Goal: Navigation & Orientation: Find specific page/section

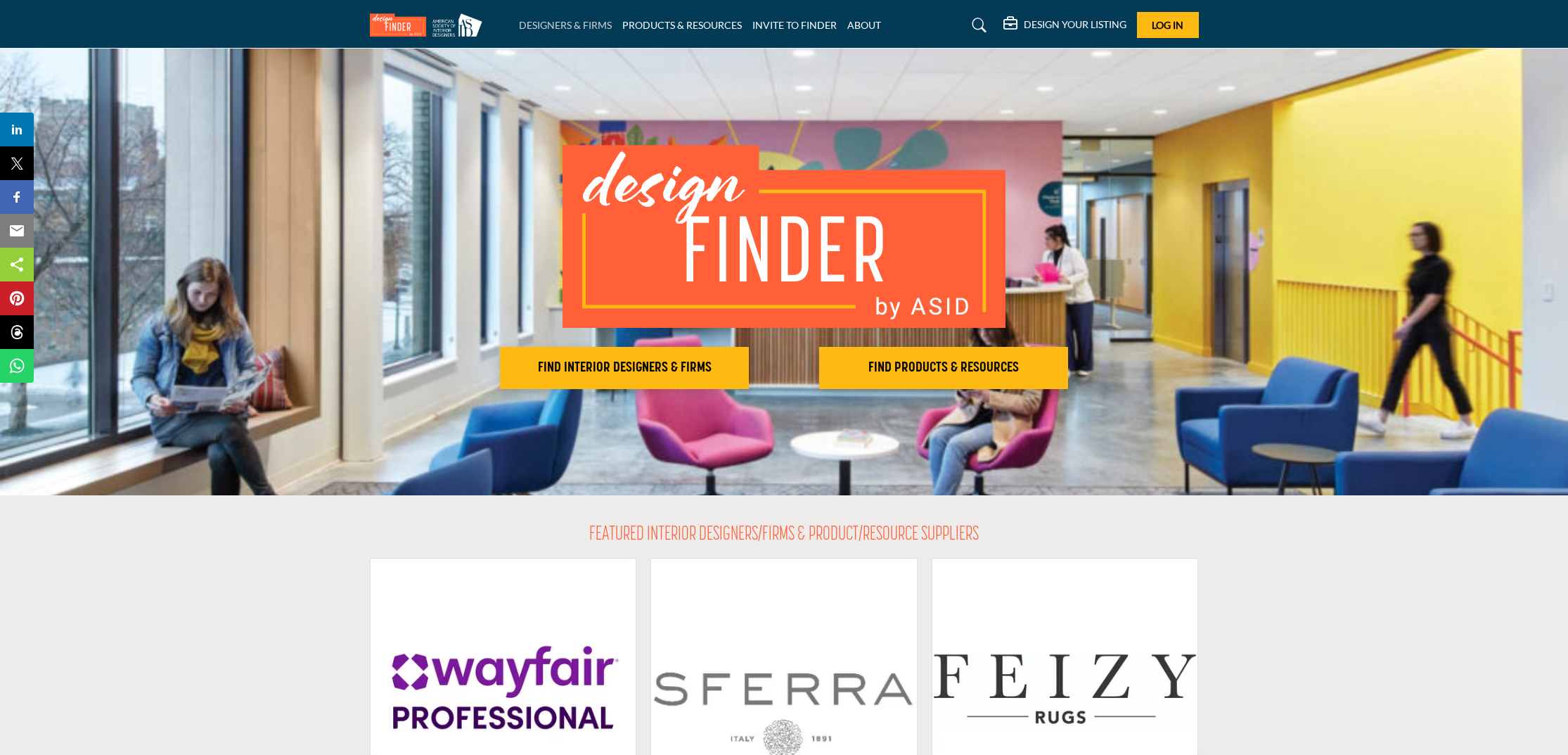
scroll to position [4, 0]
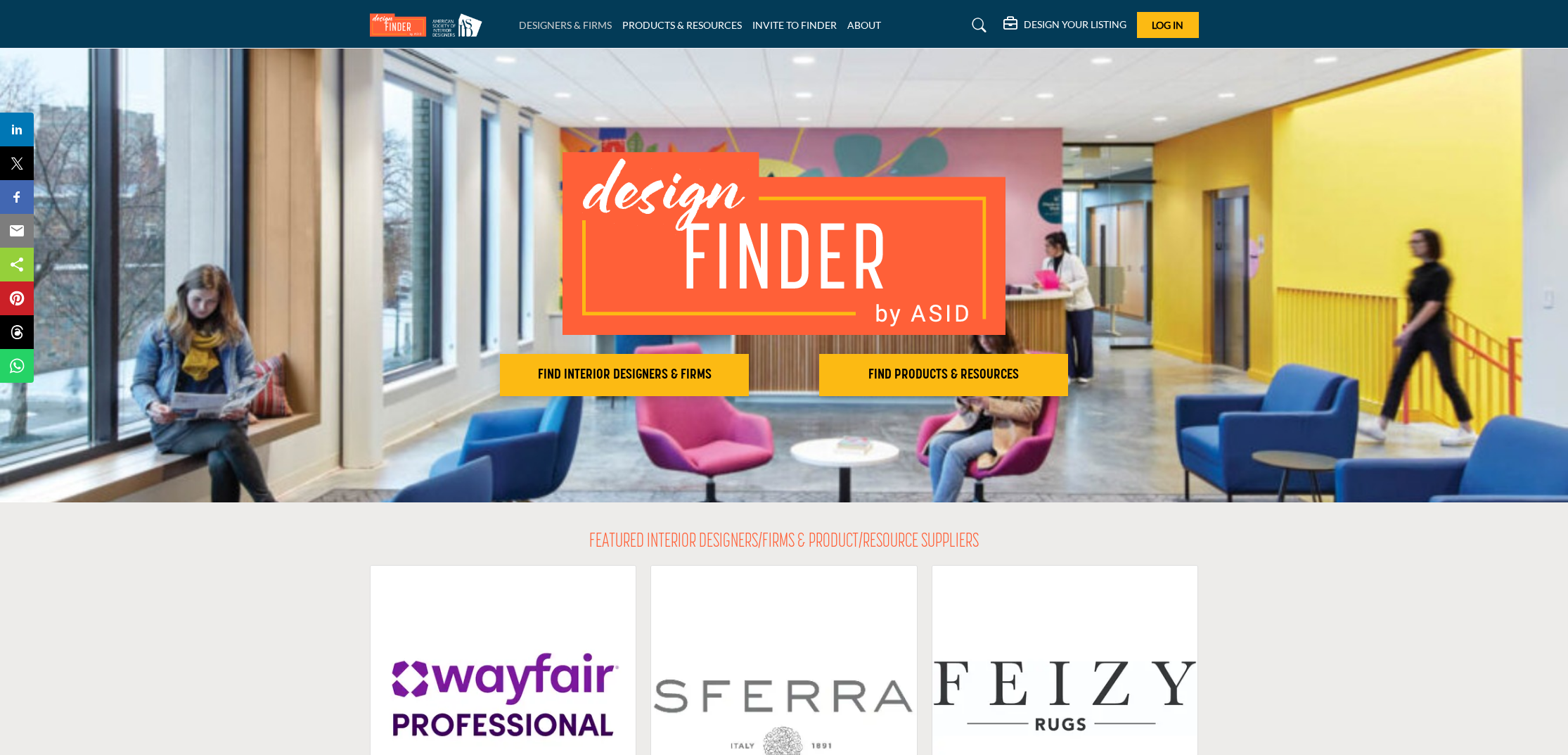
click at [601, 26] on link "DESIGNERS & FIRMS" at bounding box center [565, 25] width 93 height 12
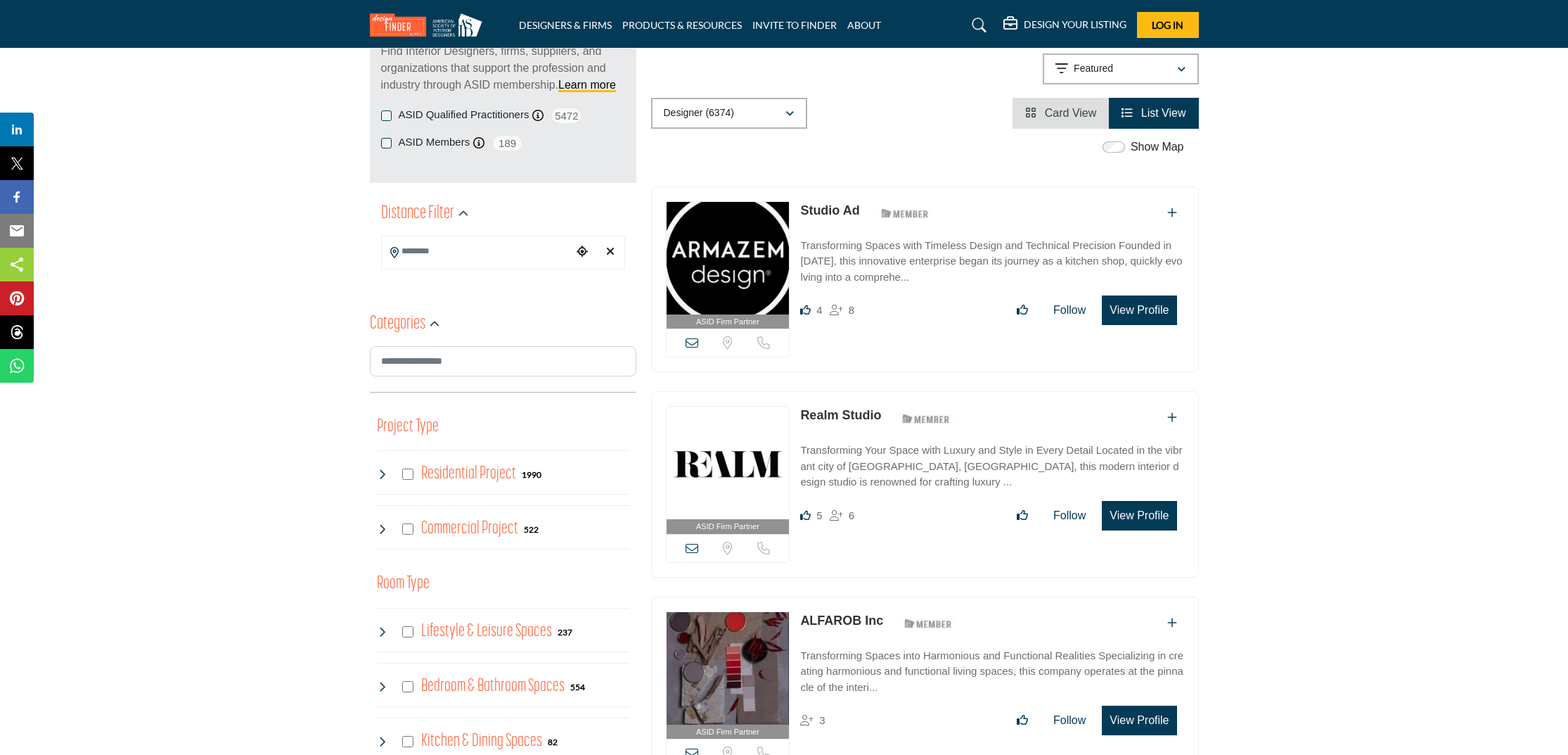
scroll to position [205, 1]
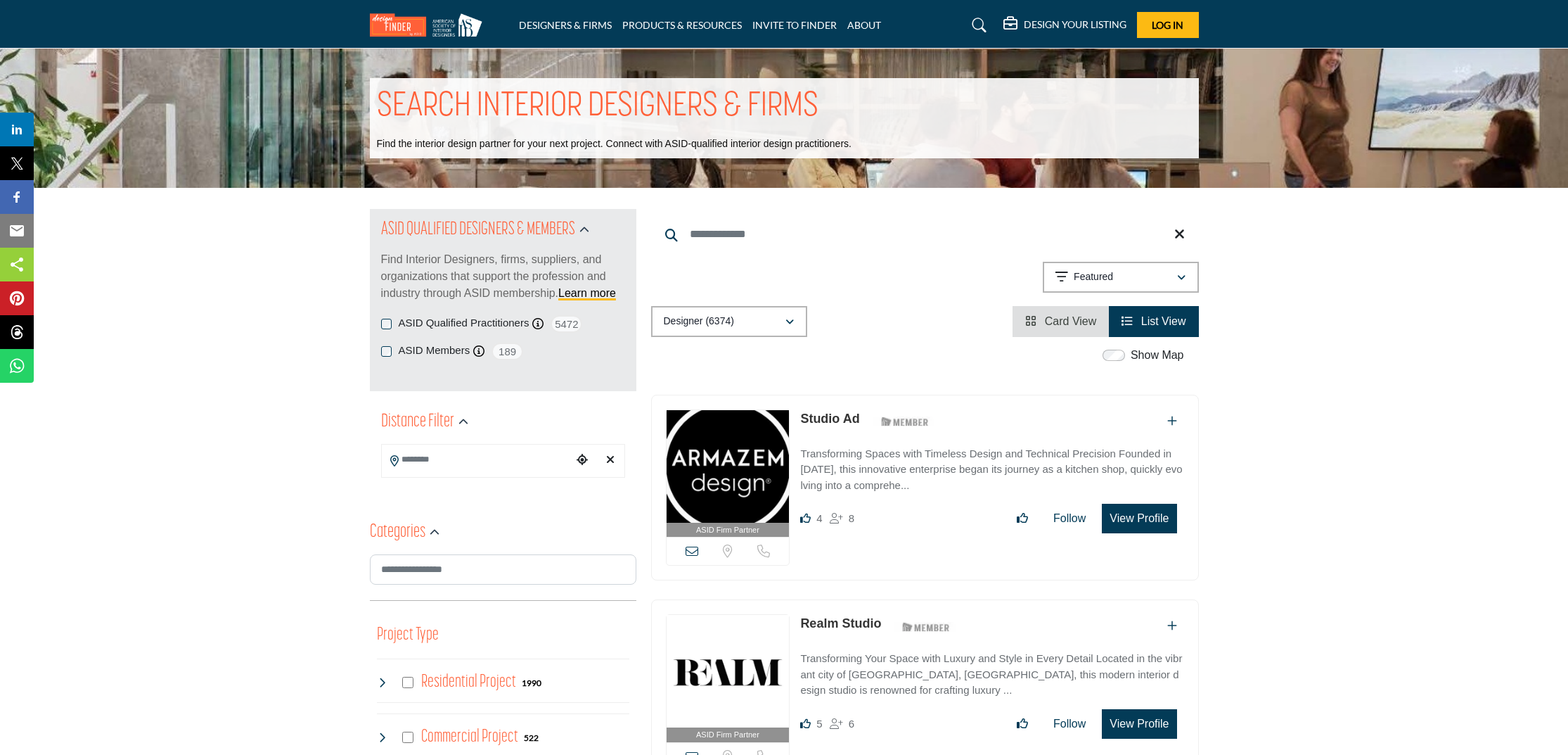
scroll to position [0, 0]
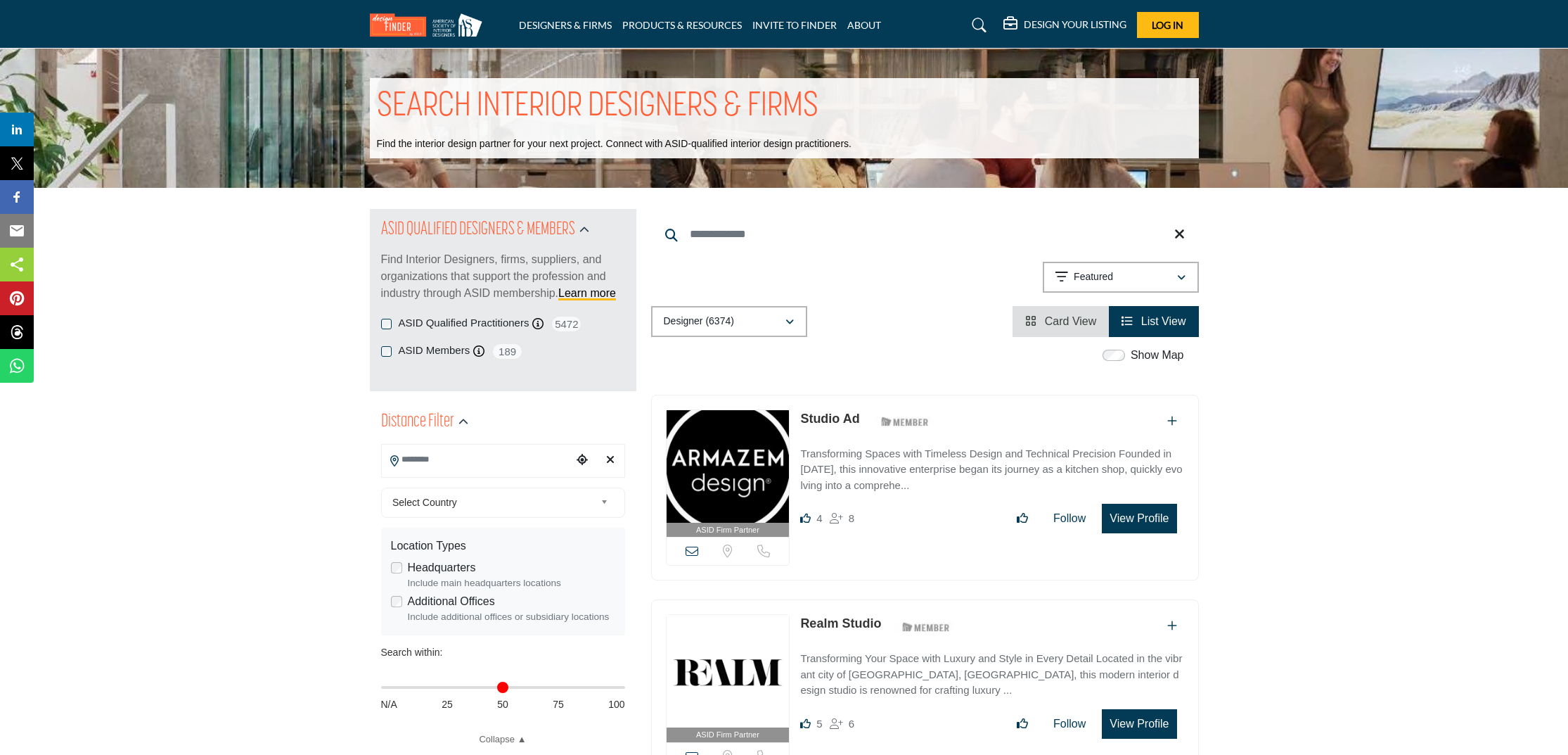
click at [552, 461] on input "Search Location" at bounding box center [477, 459] width 190 height 27
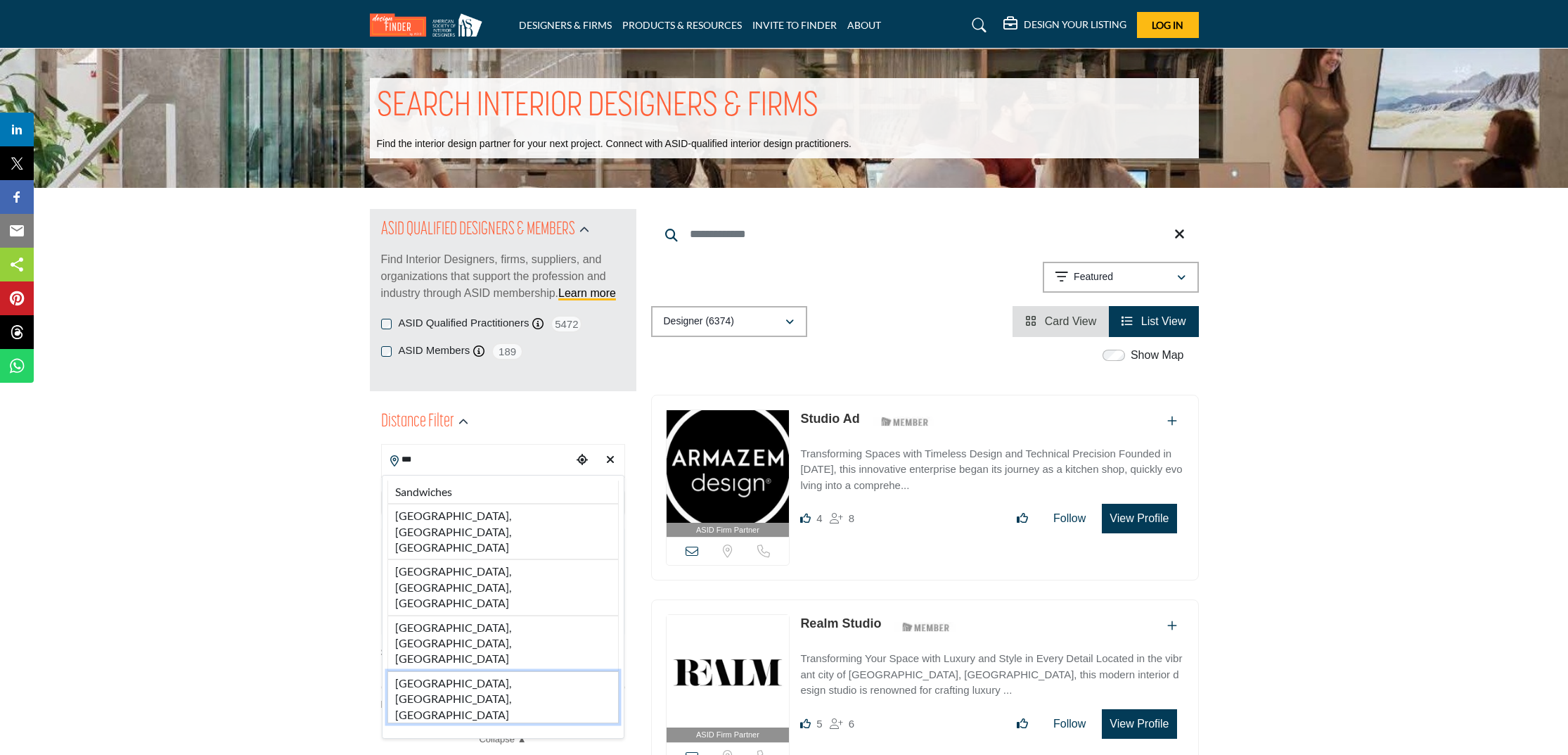
click at [510, 671] on li "[GEOGRAPHIC_DATA], [GEOGRAPHIC_DATA], [GEOGRAPHIC_DATA]" at bounding box center [503, 697] width 231 height 52
type input "**********"
type input "***"
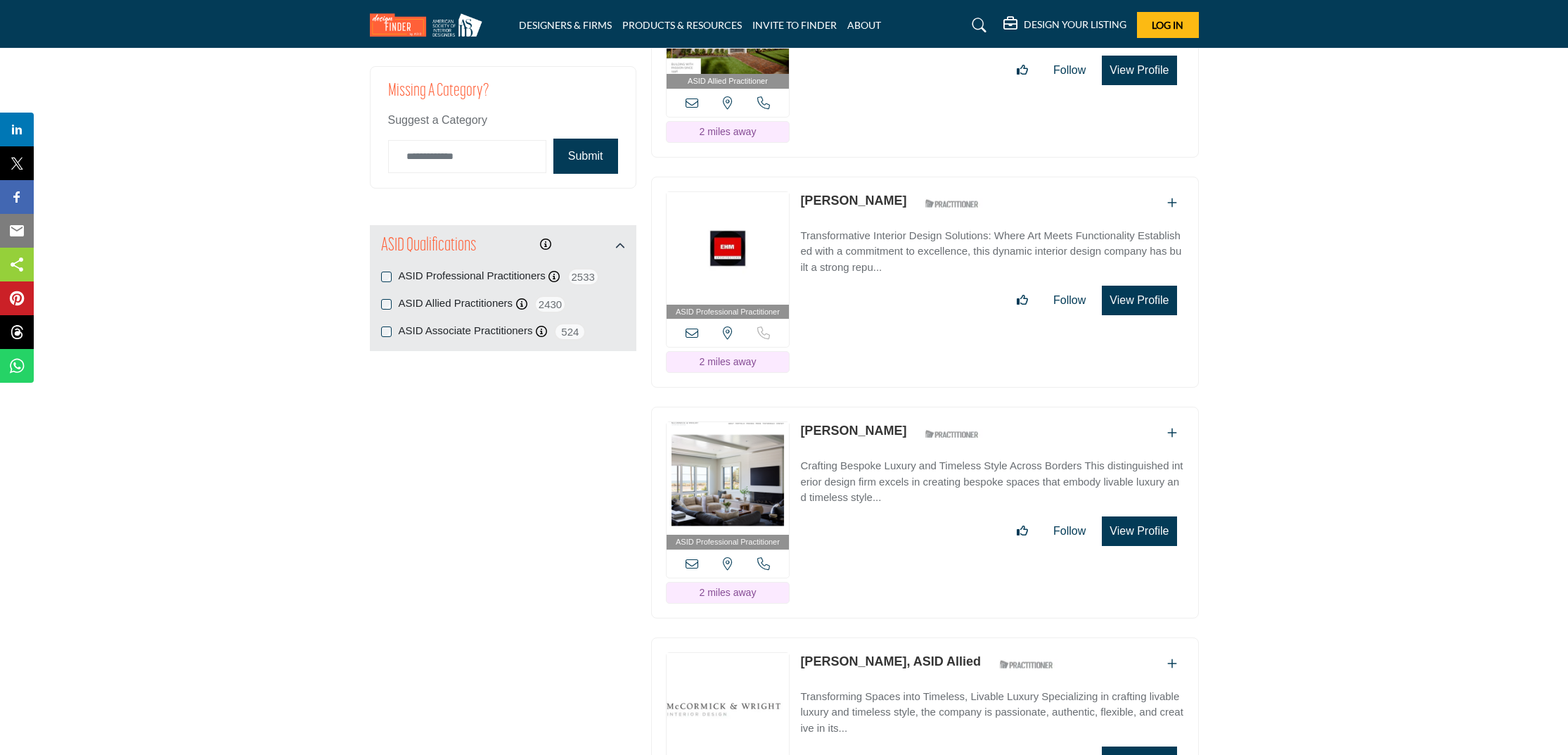
scroll to position [1698, 0]
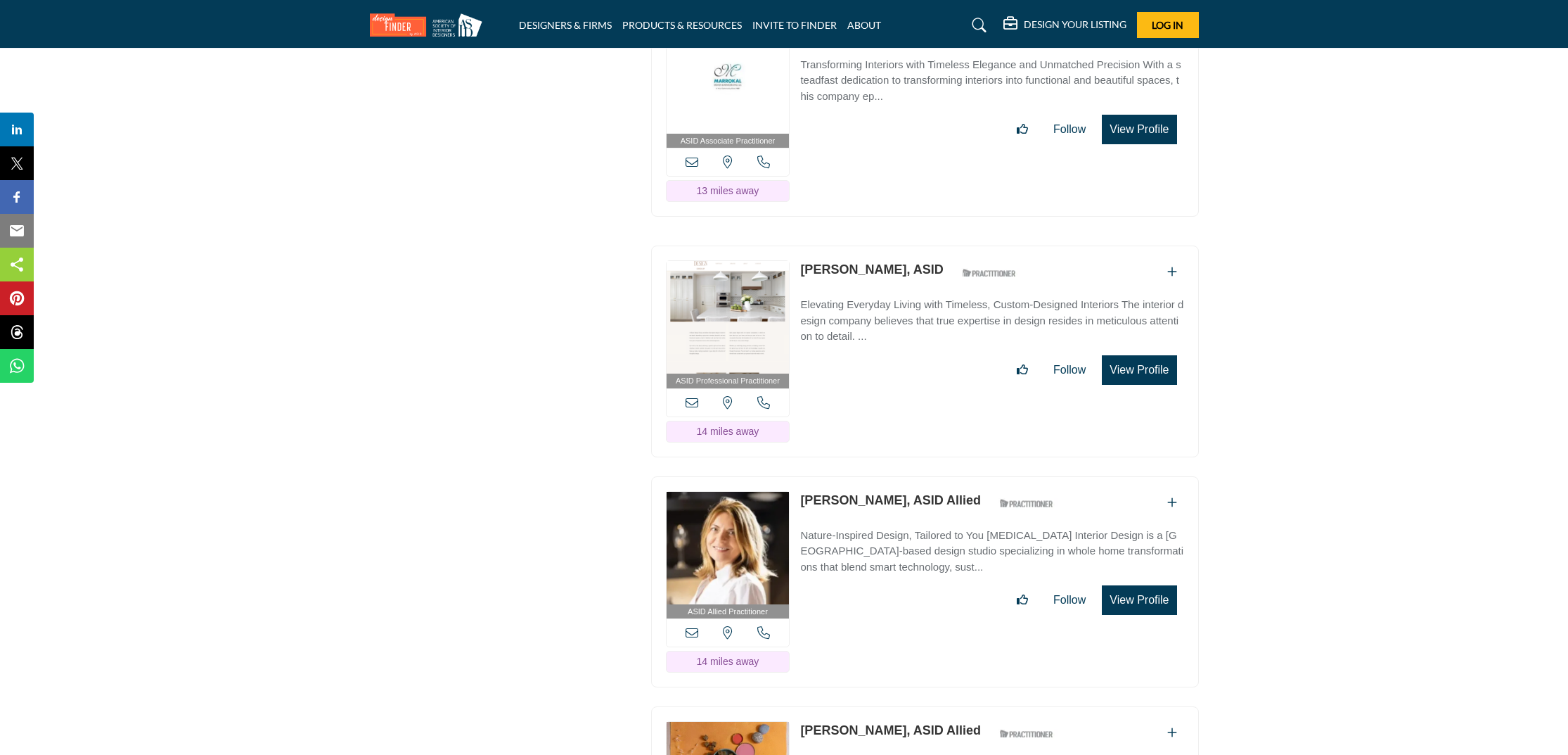
scroll to position [9896, 0]
click at [1337, 281] on section "ASID QUALIFIED DESIGNERS & MEMBERS Find Interior Designers, firms, suppliers, a…" at bounding box center [784, 217] width 1568 height 19851
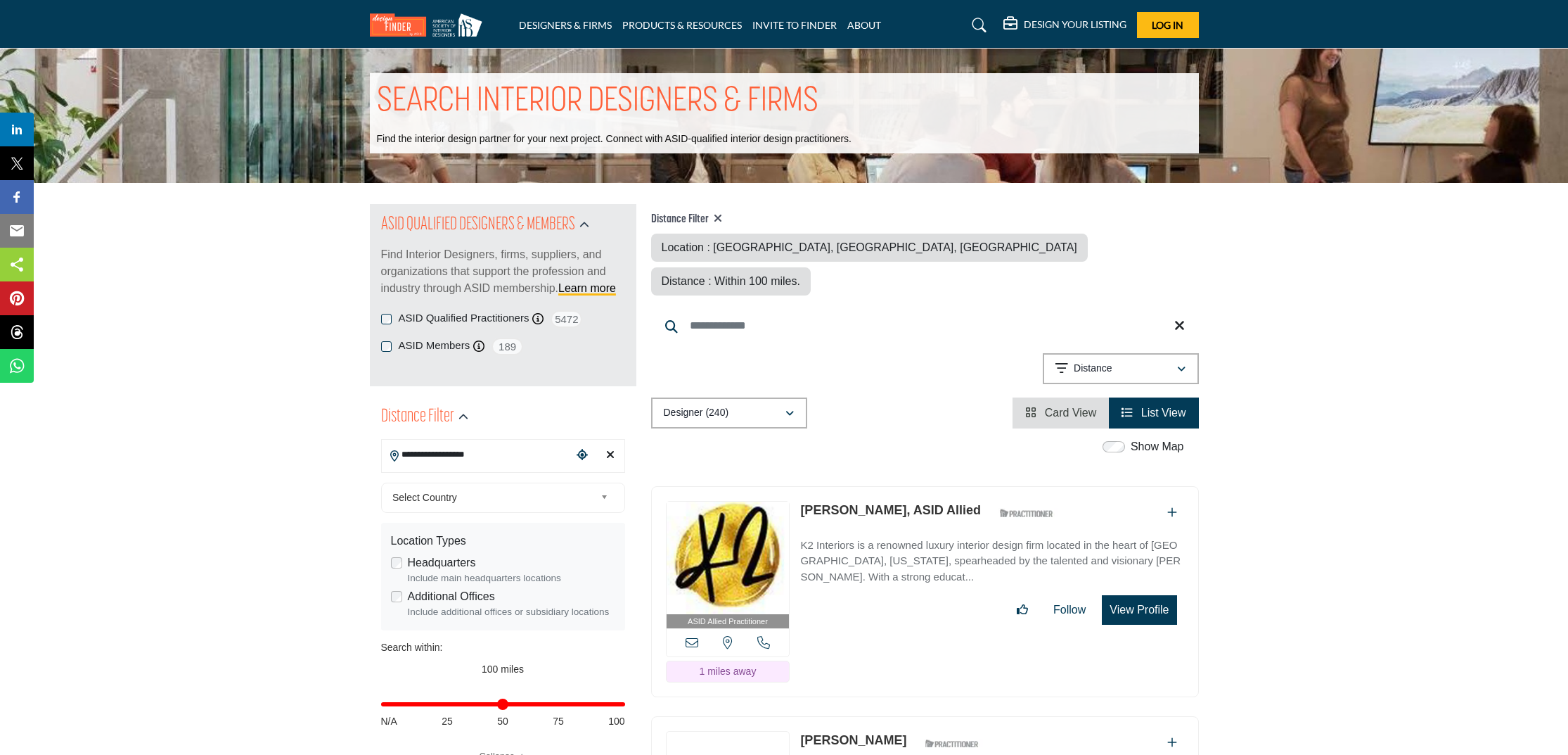
scroll to position [7, 0]
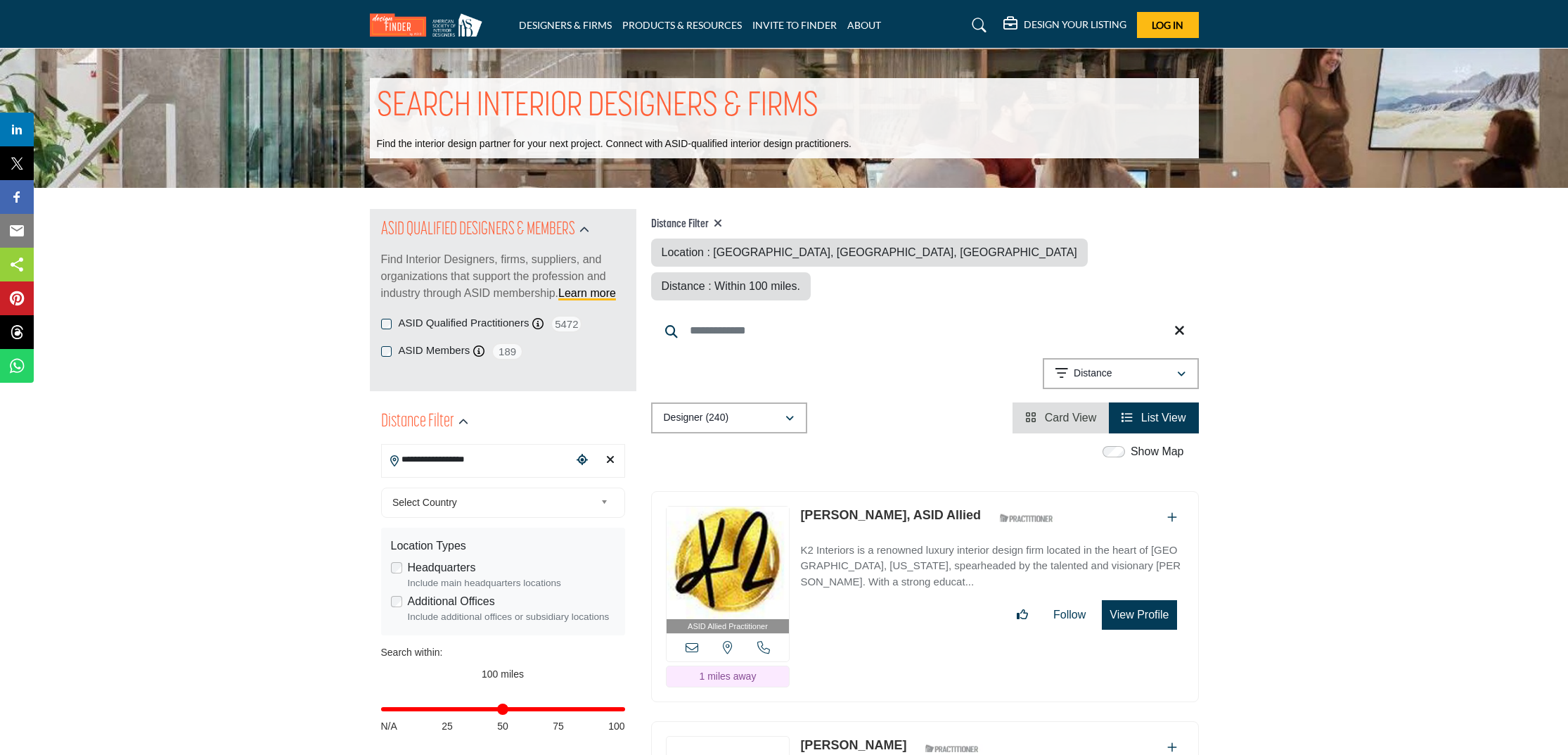
scroll to position [2, 0]
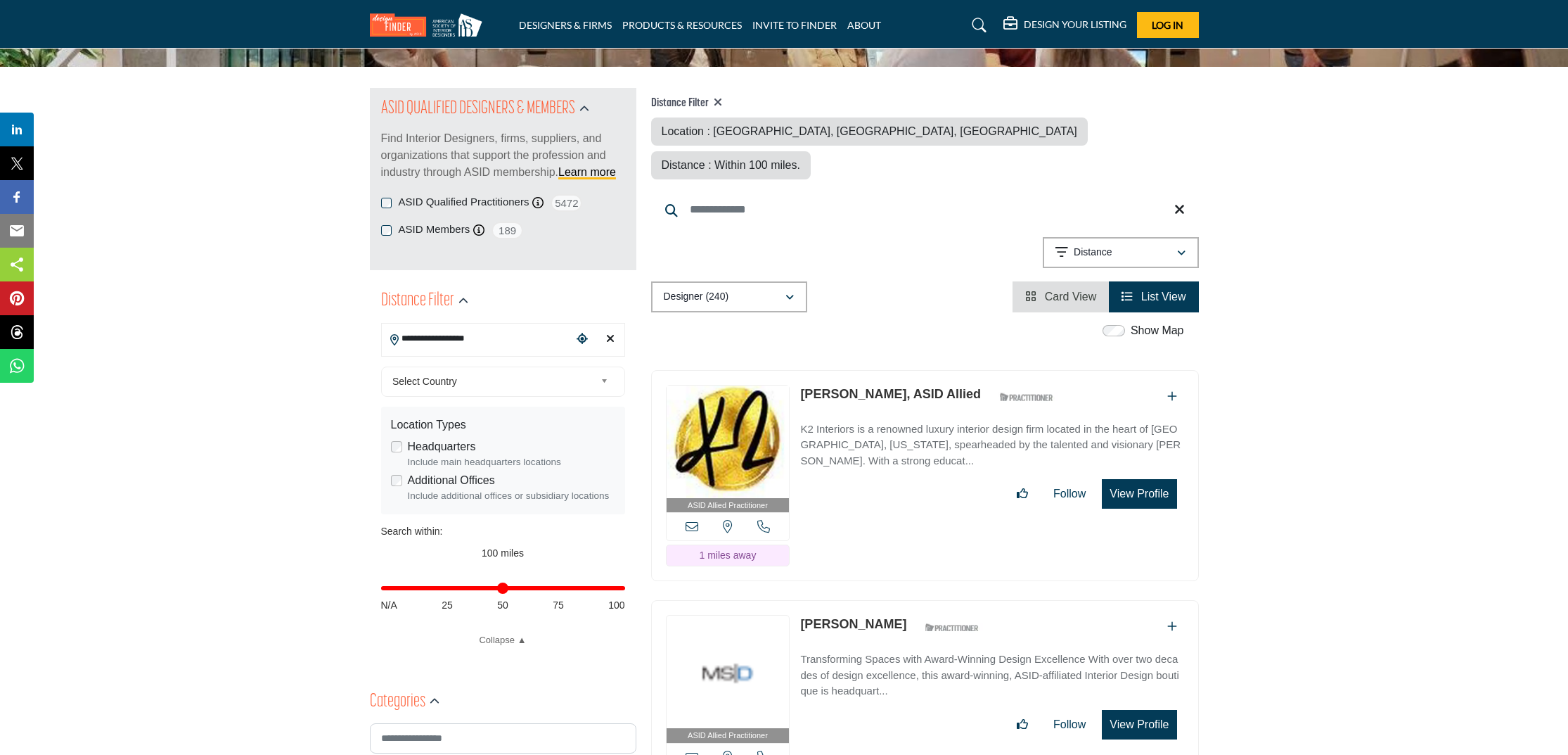
scroll to position [116, 0]
